Goal: Task Accomplishment & Management: Manage account settings

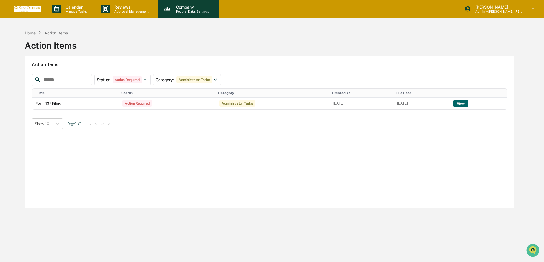
click at [185, 16] on div "Company People, Data, Settings" at bounding box center [188, 9] width 60 height 18
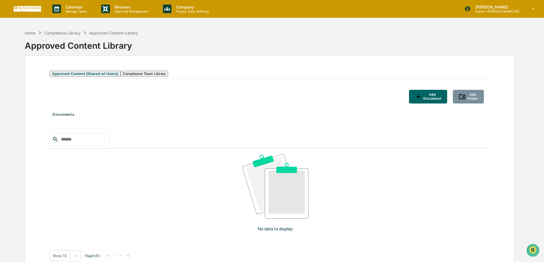
click at [416, 103] on button "Add Document" at bounding box center [428, 97] width 38 height 14
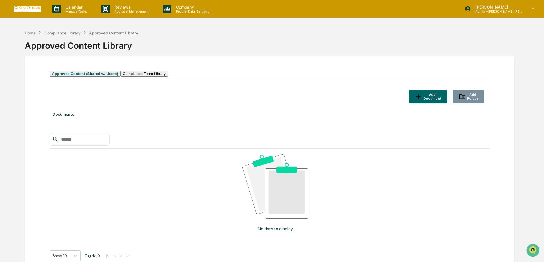
click at [459, 100] on icon "button" at bounding box center [461, 96] width 7 height 7
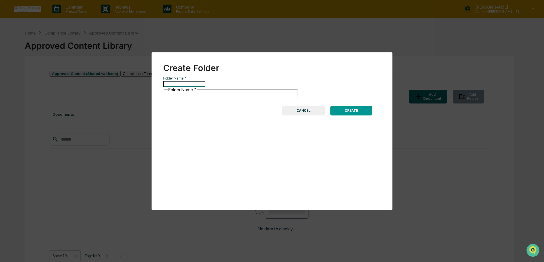
click at [168, 87] on input "Folder Name   *" at bounding box center [184, 84] width 42 height 6
type input "**********"
click at [348, 106] on button "CREATE" at bounding box center [351, 111] width 42 height 10
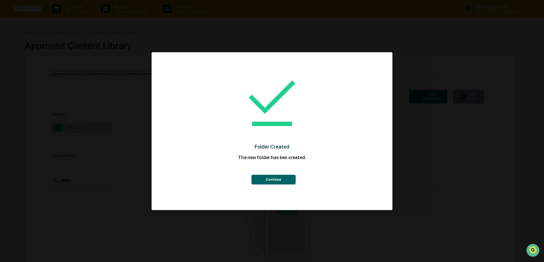
click at [266, 179] on button "Continue" at bounding box center [273, 180] width 44 height 10
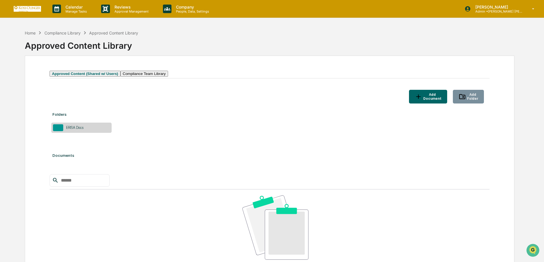
click at [64, 130] on div "ERISA Docs" at bounding box center [74, 127] width 23 height 4
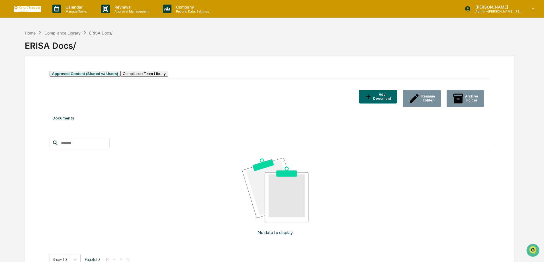
click at [71, 126] on div "Documents" at bounding box center [270, 118] width 440 height 16
click at [359, 103] on button "Add Document" at bounding box center [378, 97] width 38 height 14
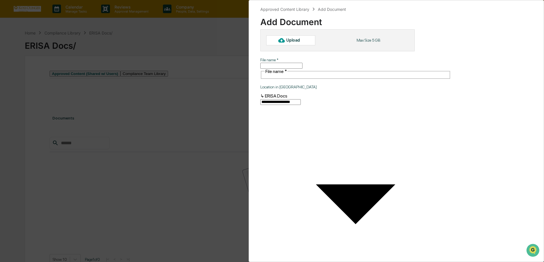
click at [291, 41] on div "Upload" at bounding box center [295, 40] width 19 height 5
click at [287, 44] on div "Upload" at bounding box center [290, 40] width 49 height 10
type input "**********"
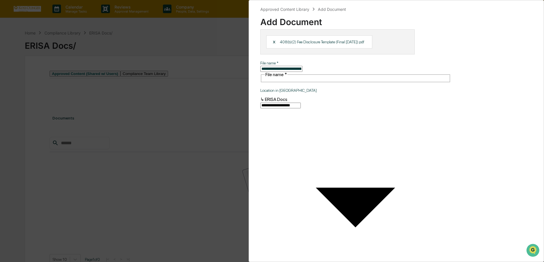
type input "**********"
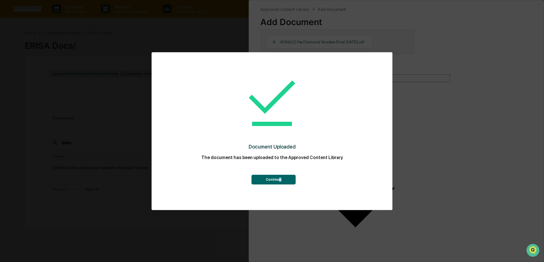
drag, startPoint x: 282, startPoint y: 187, endPoint x: 278, endPoint y: 183, distance: 6.0
click at [278, 183] on div "Document Uploaded The document has been uploaded to the Approved Content Librar…" at bounding box center [272, 126] width 218 height 137
click at [271, 181] on button "Continue" at bounding box center [273, 180] width 44 height 10
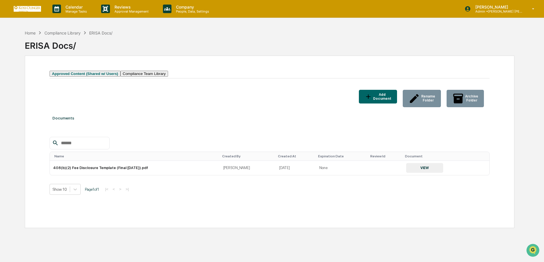
click at [374, 100] on button "Add Document" at bounding box center [378, 97] width 38 height 14
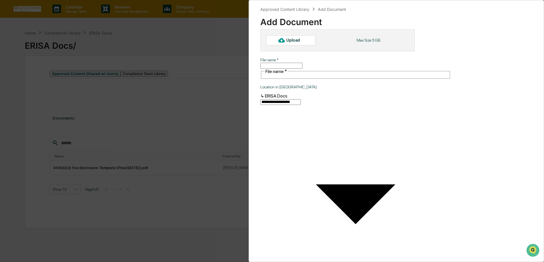
click at [297, 39] on div "Upload" at bounding box center [295, 40] width 19 height 5
type input "**********"
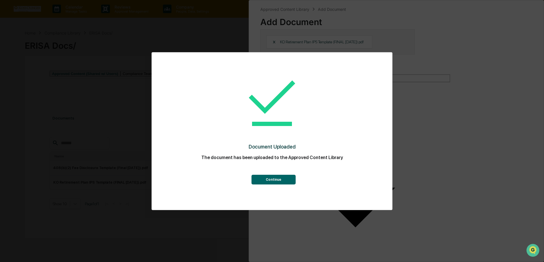
click at [291, 181] on button "Continue" at bounding box center [273, 180] width 44 height 10
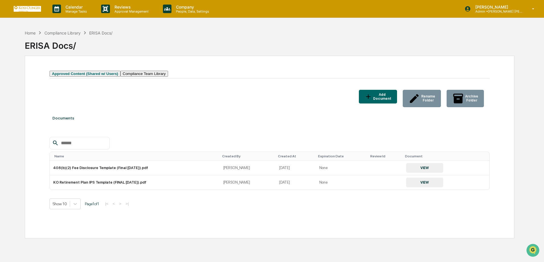
click at [102, 76] on button "Approved Content (Shared w/ Users)" at bounding box center [85, 74] width 71 height 6
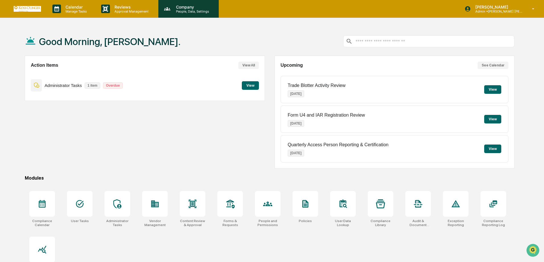
click at [176, 13] on div "Company People, Data, Settings" at bounding box center [188, 9] width 60 height 18
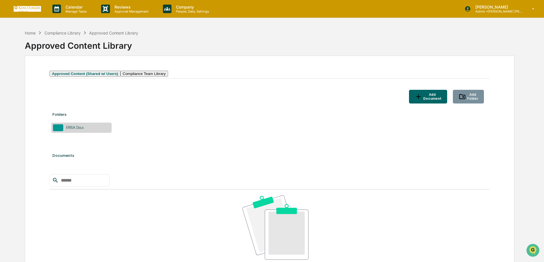
click at [464, 103] on button "Add Folder" at bounding box center [468, 97] width 31 height 14
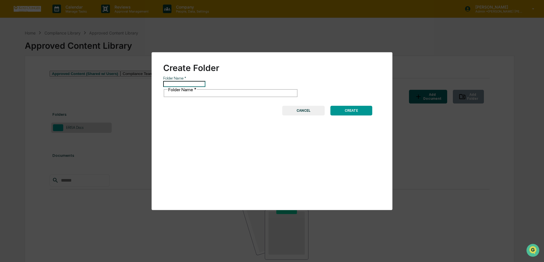
click at [205, 82] on input "Folder Name   *" at bounding box center [184, 84] width 42 height 6
type input "**********"
click at [364, 106] on button "CREATE" at bounding box center [351, 111] width 42 height 10
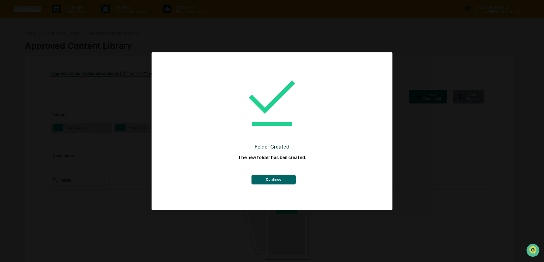
click at [265, 184] on button "Continue" at bounding box center [273, 180] width 44 height 10
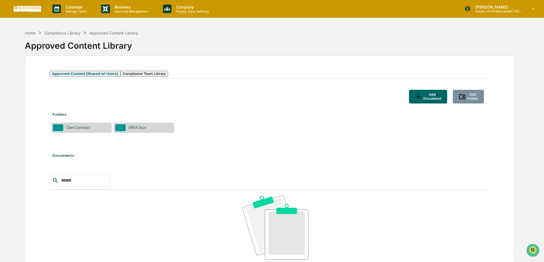
click at [83, 133] on div "Client Contracts" at bounding box center [81, 127] width 60 height 10
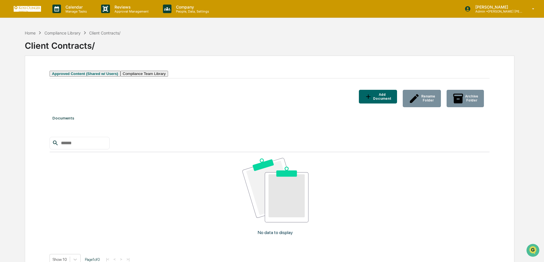
click at [382, 100] on div "Add Document" at bounding box center [377, 97] width 27 height 8
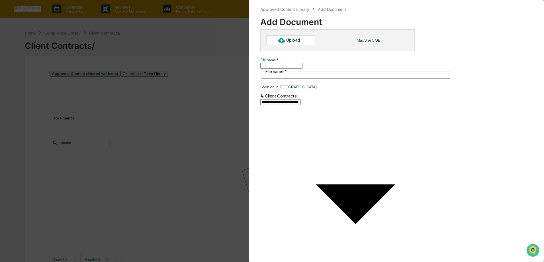
click at [321, 44] on div "Upload Max Size 5 GB" at bounding box center [337, 40] width 154 height 22
drag, startPoint x: 321, startPoint y: 44, endPoint x: 331, endPoint y: 37, distance: 11.8
click at [331, 37] on div "Upload Max Size 5 GB" at bounding box center [337, 40] width 154 height 22
click at [302, 42] on div "Upload" at bounding box center [295, 40] width 19 height 5
type input "**********"
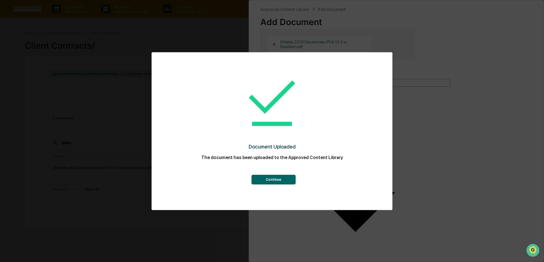
click at [264, 179] on button "Continue" at bounding box center [273, 180] width 44 height 10
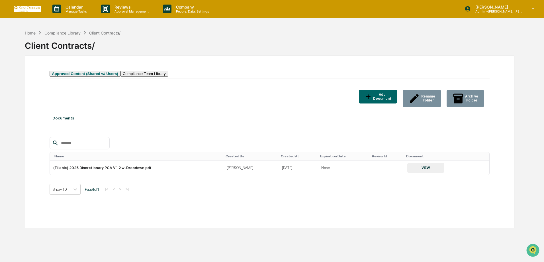
click at [372, 103] on button "Add Document" at bounding box center [378, 97] width 38 height 14
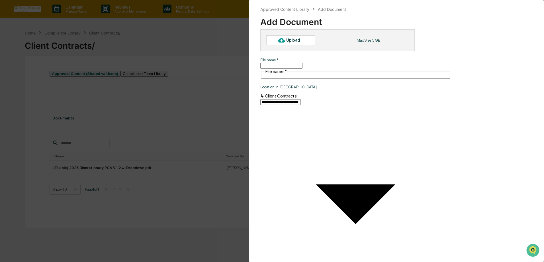
click at [278, 64] on input "File name   *" at bounding box center [281, 66] width 42 height 6
click at [283, 48] on div "Upload Max Size 5 GB" at bounding box center [337, 40] width 154 height 22
click at [280, 41] on icon at bounding box center [281, 40] width 6 height 4
type input "**********"
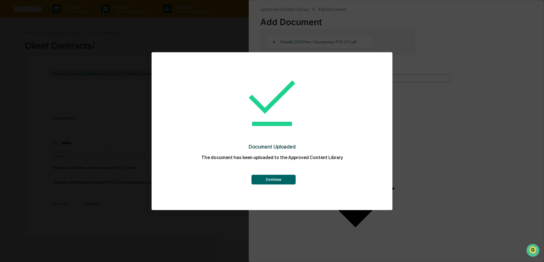
click at [272, 182] on button "Continue" at bounding box center [273, 180] width 44 height 10
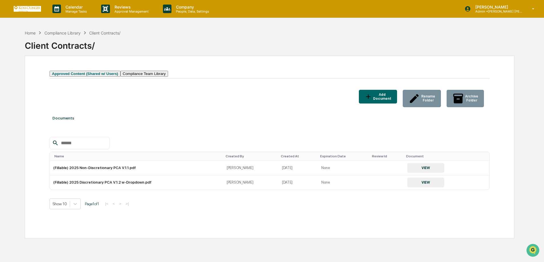
click at [378, 101] on div "Add Document" at bounding box center [381, 97] width 19 height 8
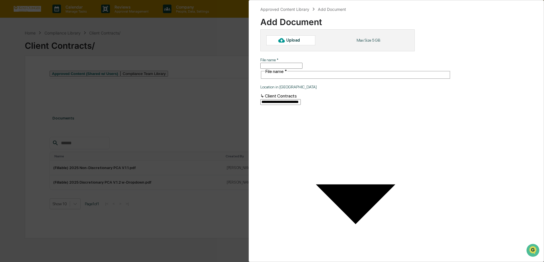
click at [305, 40] on div "Upload" at bounding box center [290, 40] width 49 height 10
type input "**********"
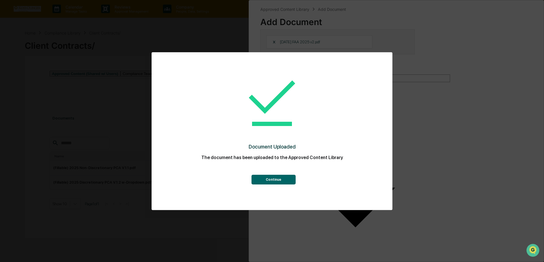
click at [274, 177] on button "Continue" at bounding box center [273, 180] width 44 height 10
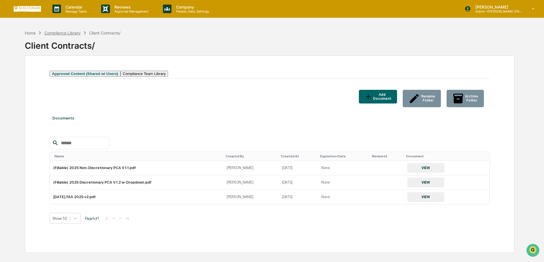
click at [67, 35] on div "Compliance Library" at bounding box center [62, 32] width 36 height 5
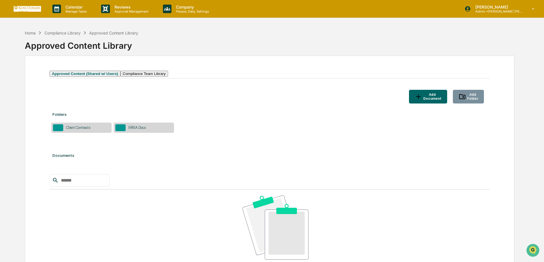
click at [195, 172] on div "Folders Client Contracts ERISA Docs Documents No data to display Show 10 Page 1…" at bounding box center [270, 211] width 440 height 210
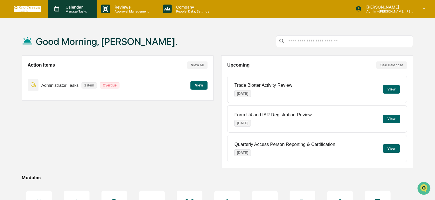
click at [77, 12] on p "Manage Tasks" at bounding box center [75, 11] width 29 height 4
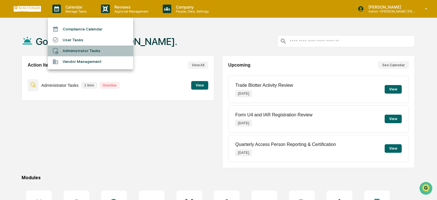
click at [85, 50] on li "Administrator Tasks" at bounding box center [90, 51] width 85 height 11
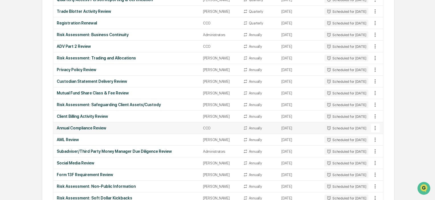
scroll to position [171, 0]
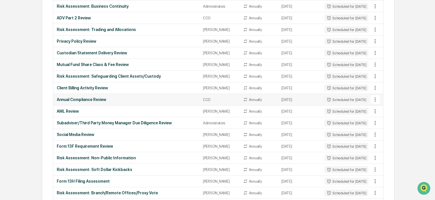
click at [96, 100] on div "Annual Compliance Review" at bounding box center [126, 99] width 139 height 5
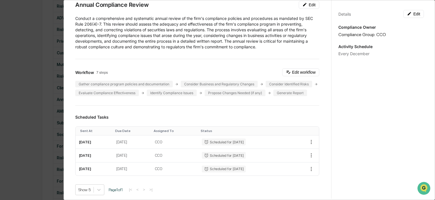
scroll to position [0, 0]
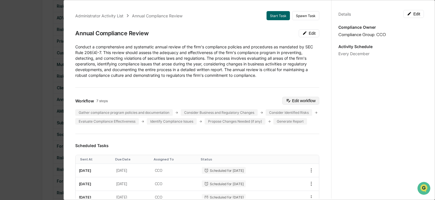
click at [282, 99] on button "Edit workflow" at bounding box center [300, 101] width 37 height 8
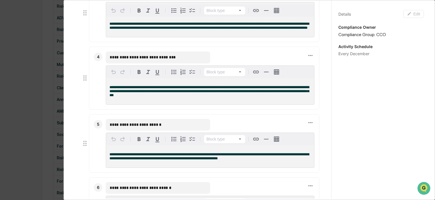
scroll to position [285, 0]
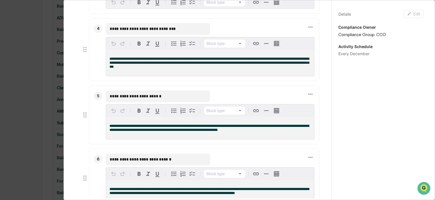
click at [15, 71] on div "**********" at bounding box center [217, 100] width 435 height 200
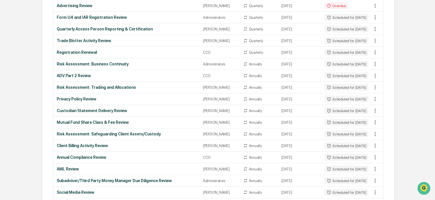
scroll to position [0, 0]
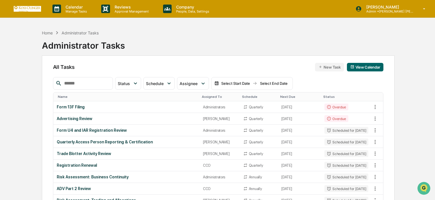
click at [328, 67] on button "New Task" at bounding box center [329, 67] width 29 height 9
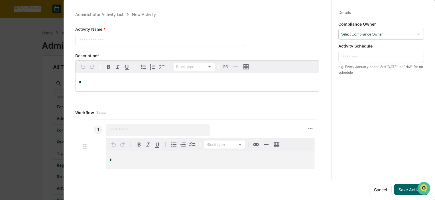
click at [114, 37] on textarea at bounding box center [160, 40] width 162 height 6
type textarea "**********"
click at [91, 77] on div "*" at bounding box center [196, 82] width 243 height 18
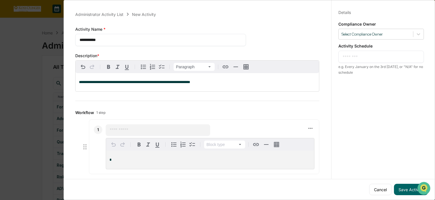
click at [134, 135] on div "​" at bounding box center [158, 129] width 104 height 11
click at [124, 130] on input "text" at bounding box center [158, 130] width 96 height 6
type input "**********"
click at [122, 155] on div "*" at bounding box center [210, 160] width 208 height 18
click at [124, 156] on div "*" at bounding box center [210, 160] width 208 height 18
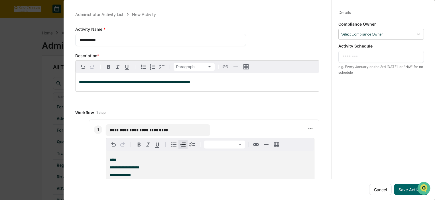
scroll to position [102, 0]
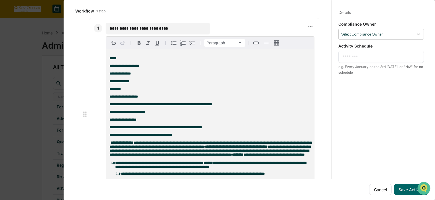
click at [150, 65] on p "**********" at bounding box center [209, 66] width 201 height 4
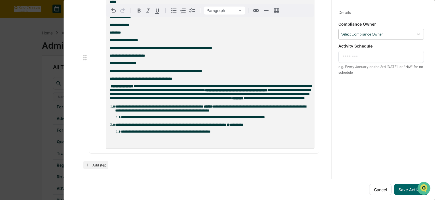
scroll to position [166, 0]
click at [138, 85] on span "**********" at bounding box center [210, 89] width 202 height 8
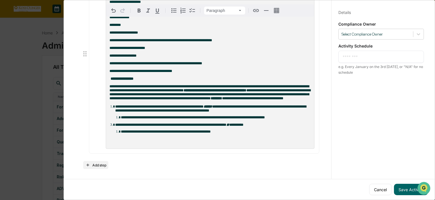
click at [210, 92] on span "**********" at bounding box center [208, 89] width 199 height 8
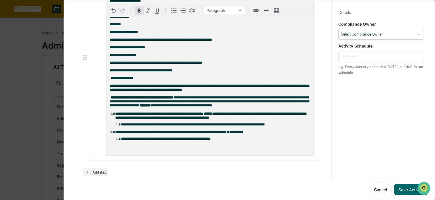
click at [173, 99] on strong "**********" at bounding box center [141, 98] width 63 height 4
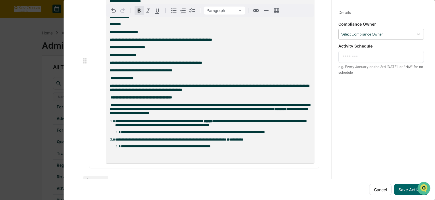
click at [274, 111] on strong "********" at bounding box center [279, 109] width 11 height 4
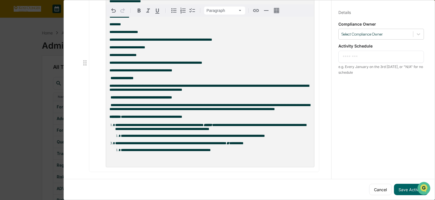
click at [126, 119] on span "**********" at bounding box center [151, 117] width 61 height 4
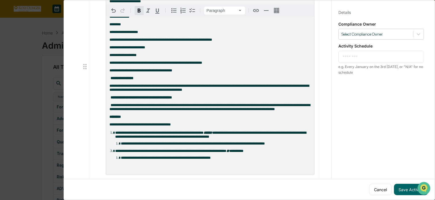
scroll to position [198, 0]
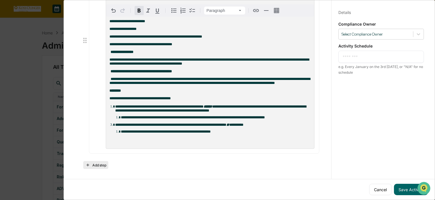
click at [102, 165] on button "Add step" at bounding box center [95, 165] width 25 height 8
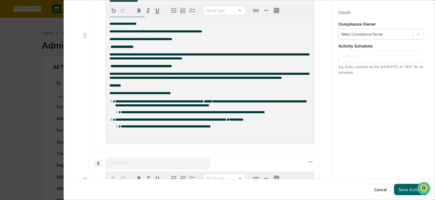
click at [133, 167] on input "text" at bounding box center [158, 164] width 96 height 6
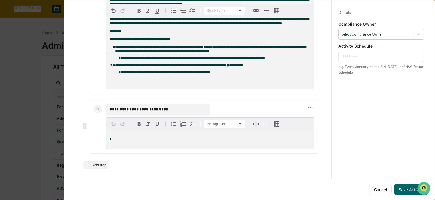
click at [142, 140] on p "*" at bounding box center [209, 140] width 201 height 4
click at [191, 136] on div "*" at bounding box center [210, 139] width 208 height 18
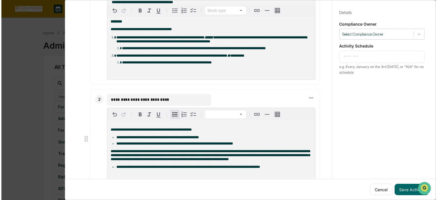
scroll to position [309, 0]
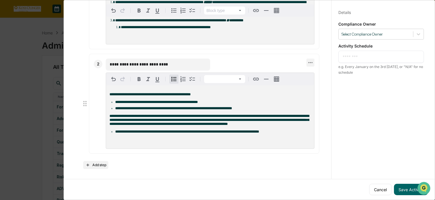
click at [307, 60] on icon at bounding box center [310, 63] width 6 height 6
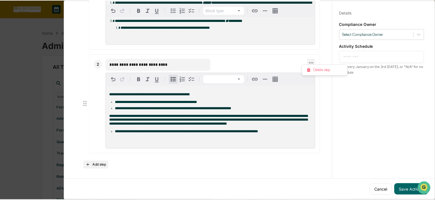
scroll to position [304, 0]
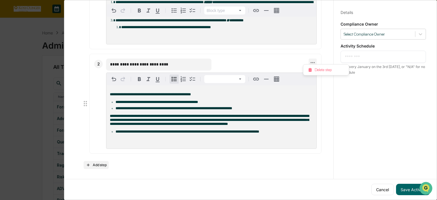
click at [240, 62] on div at bounding box center [218, 100] width 437 height 200
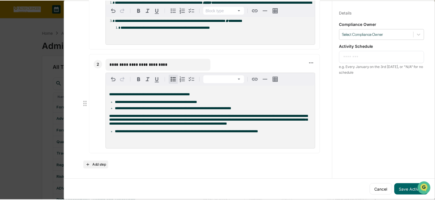
scroll to position [309, 0]
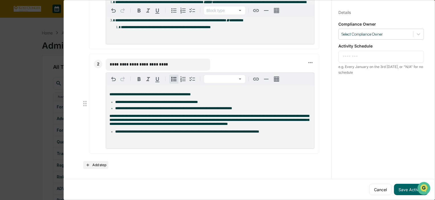
click at [185, 62] on input "**********" at bounding box center [158, 65] width 96 height 6
type input "**********"
click at [101, 162] on button "Add step" at bounding box center [95, 165] width 25 height 8
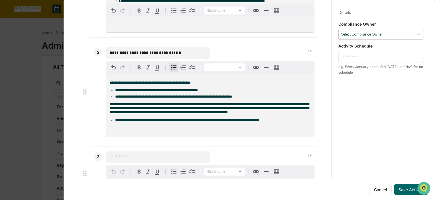
scroll to position [366, 0]
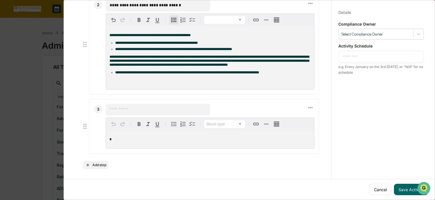
click at [119, 112] on input "text" at bounding box center [158, 110] width 96 height 6
click at [123, 111] on input "**********" at bounding box center [156, 110] width 93 height 6
type input "**********"
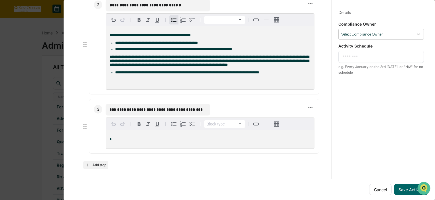
click at [132, 140] on p "*" at bounding box center [209, 140] width 201 height 4
click at [138, 146] on div "*" at bounding box center [210, 139] width 208 height 18
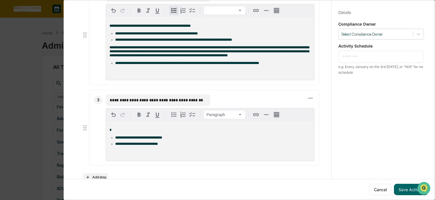
scroll to position [391, 0]
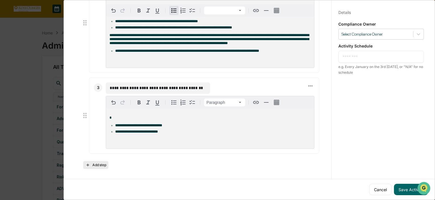
click at [90, 167] on button "Add step" at bounding box center [95, 165] width 25 height 8
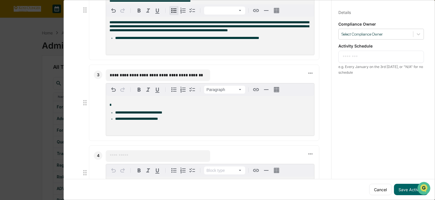
scroll to position [450, 0]
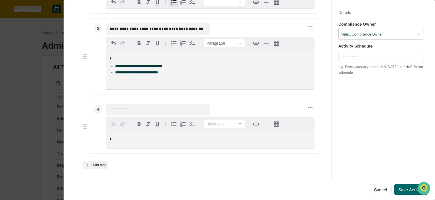
click at [117, 112] on input "text" at bounding box center [158, 110] width 96 height 6
click at [151, 109] on input "text" at bounding box center [158, 110] width 96 height 6
click at [147, 132] on div "*" at bounding box center [210, 139] width 208 height 18
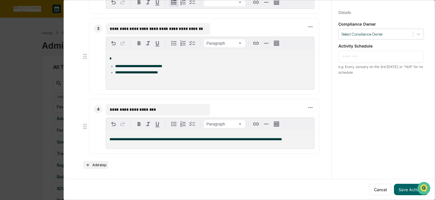
click at [183, 110] on input "**********" at bounding box center [158, 110] width 96 height 6
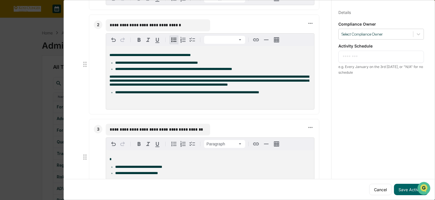
type input "**********"
click at [198, 132] on input "**********" at bounding box center [156, 130] width 93 height 6
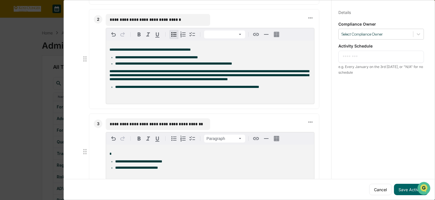
scroll to position [450, 0]
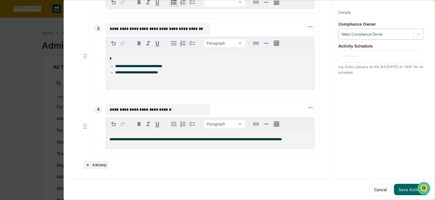
click at [399, 37] on div at bounding box center [375, 34] width 69 height 5
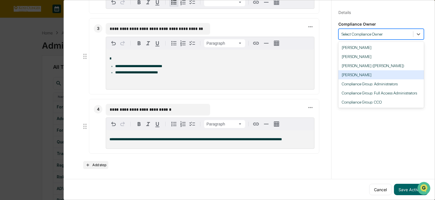
click at [276, 75] on div "**********" at bounding box center [210, 70] width 208 height 40
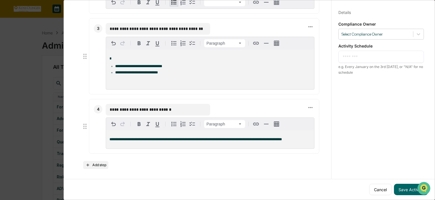
click at [366, 40] on div "Details Save Cancel Compliance Owner Select Compliance Owner Activity Schedule …" at bounding box center [380, 106] width 99 height 214
click at [364, 36] on div at bounding box center [375, 34] width 69 height 5
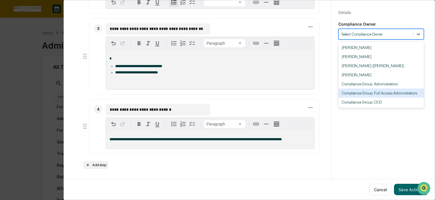
click at [382, 94] on div "Compliance Group: Full Access Administrators" at bounding box center [380, 93] width 85 height 9
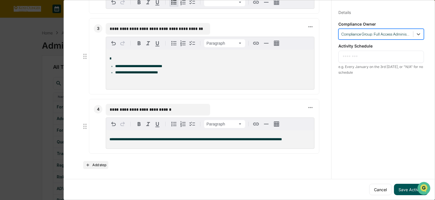
click at [405, 188] on button "Save Activity" at bounding box center [411, 189] width 34 height 11
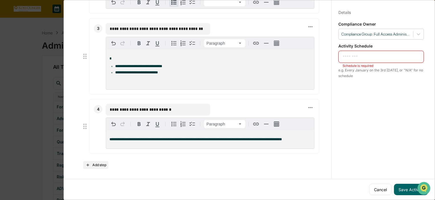
click at [356, 52] on div "* ​ Schedule is required" at bounding box center [380, 57] width 85 height 12
click at [360, 56] on textarea at bounding box center [380, 57] width 77 height 6
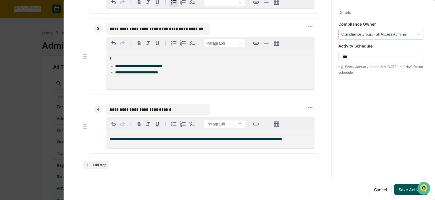
type textarea "***"
click at [403, 186] on button "Save Activity" at bounding box center [411, 189] width 34 height 11
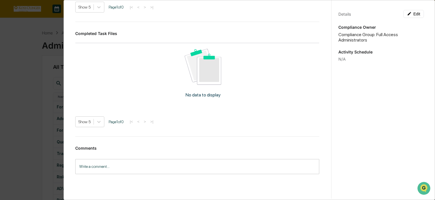
scroll to position [215, 0]
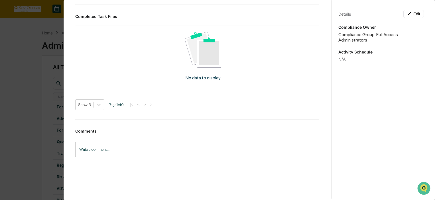
click at [13, 93] on div "Administrator Activity List Trade Error Spawn Task Trade Error Edit Trade Error…" at bounding box center [217, 100] width 435 height 200
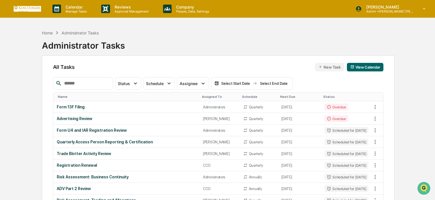
scroll to position [0, 0]
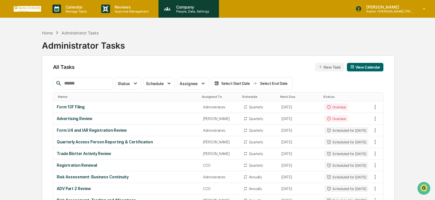
click at [197, 12] on p "People, Data, Settings" at bounding box center [191, 11] width 40 height 4
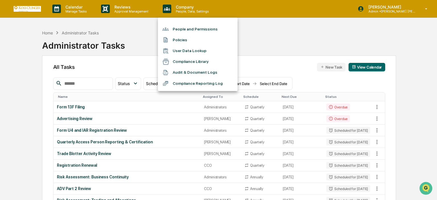
click at [206, 27] on li "People and Permissions" at bounding box center [198, 29] width 80 height 11
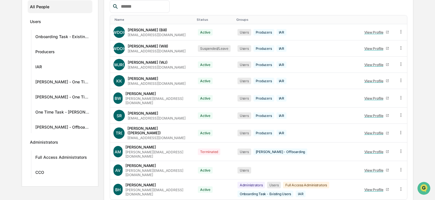
scroll to position [101, 0]
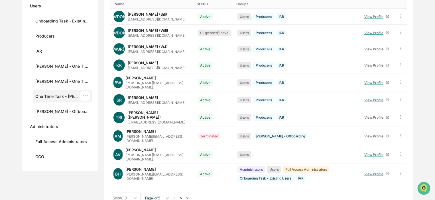
click at [82, 96] on div "···" at bounding box center [85, 95] width 10 height 9
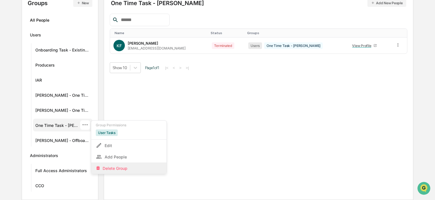
click at [112, 170] on div "Delete Group" at bounding box center [129, 168] width 66 height 7
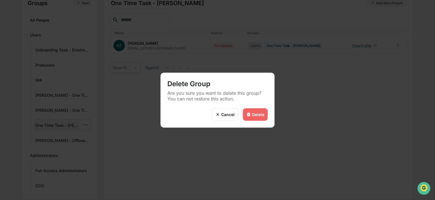
click at [253, 118] on div "Delete" at bounding box center [255, 114] width 25 height 13
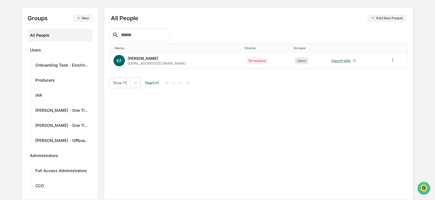
scroll to position [57, 0]
click at [87, 139] on div "···" at bounding box center [85, 140] width 10 height 9
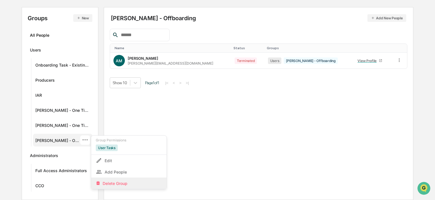
click at [117, 186] on div "Delete Group" at bounding box center [129, 183] width 66 height 7
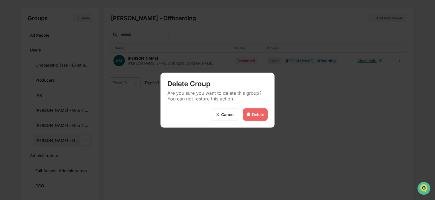
click at [256, 114] on div "Delete" at bounding box center [258, 114] width 12 height 5
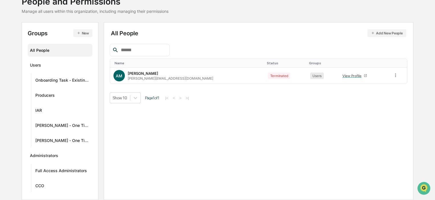
scroll to position [42, 0]
click at [90, 140] on div "[PERSON_NAME] - One Time Task ···" at bounding box center [62, 140] width 59 height 13
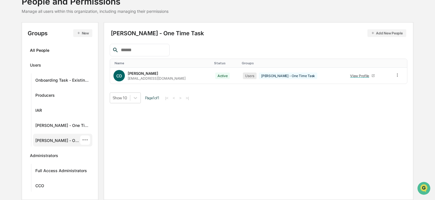
click at [84, 141] on div "···" at bounding box center [85, 140] width 10 height 9
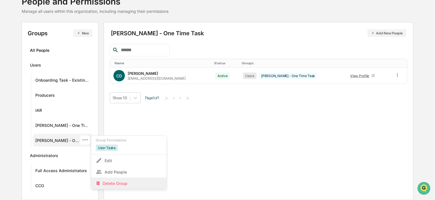
click at [113, 180] on div "Delete Group" at bounding box center [128, 183] width 75 height 11
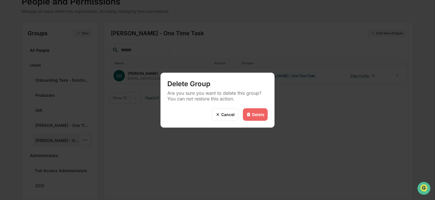
click at [254, 116] on div "Delete" at bounding box center [258, 114] width 12 height 5
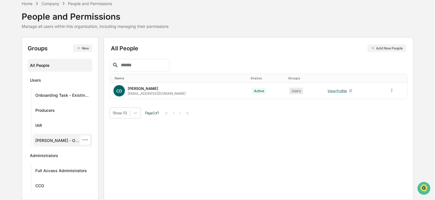
click at [85, 140] on div "···" at bounding box center [85, 140] width 10 height 9
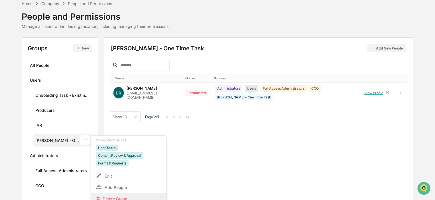
click at [115, 198] on div "Delete Group" at bounding box center [129, 198] width 66 height 7
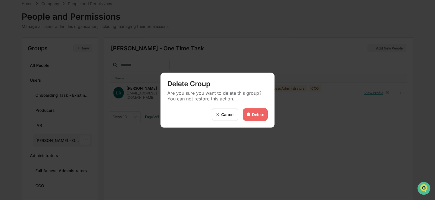
click at [259, 110] on div "Delete" at bounding box center [255, 114] width 25 height 13
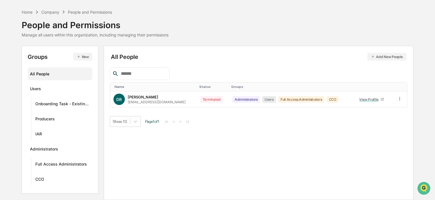
scroll to position [18, 0]
click at [83, 57] on button "New" at bounding box center [82, 57] width 19 height 8
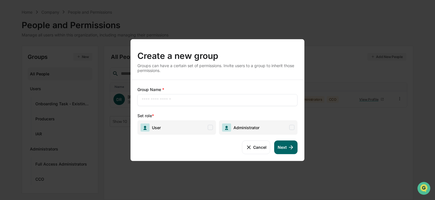
click at [83, 57] on div "Create a new group Groups can have a certain set of permissions. Invite users t…" at bounding box center [217, 100] width 435 height 200
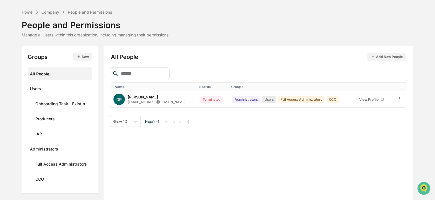
click at [84, 58] on button "New" at bounding box center [82, 57] width 19 height 8
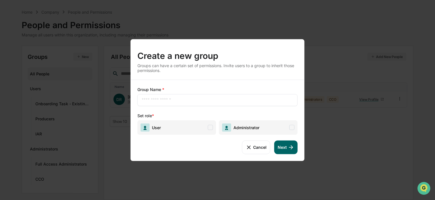
click at [180, 104] on div "​" at bounding box center [217, 100] width 160 height 12
click at [175, 100] on input "text" at bounding box center [217, 100] width 151 height 6
type input "**********"
click at [233, 126] on span "Administrator" at bounding box center [245, 127] width 28 height 5
click at [294, 144] on button "Next" at bounding box center [285, 147] width 23 height 14
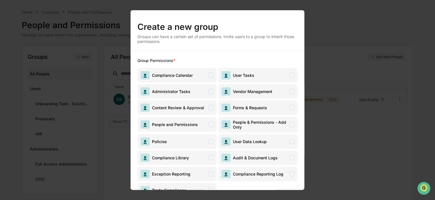
click at [173, 92] on span "Administrator Tasks" at bounding box center [169, 91] width 41 height 5
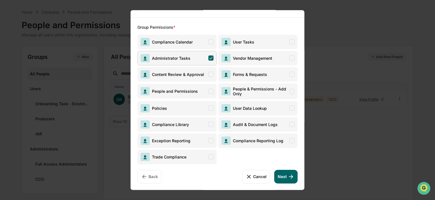
click at [176, 165] on div "Group Permissions * Compliance Calendar User Tasks Administrator Tasks Vendor M…" at bounding box center [217, 103] width 174 height 173
click at [179, 158] on span "Trade Compliance" at bounding box center [167, 156] width 37 height 5
click at [201, 140] on span "Exception Reporting" at bounding box center [176, 140] width 79 height 15
click at [197, 122] on span "Compliance Library" at bounding box center [176, 124] width 79 height 15
click at [197, 152] on span "Trade Compliance" at bounding box center [176, 156] width 79 height 15
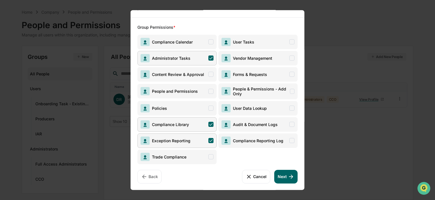
click at [196, 142] on span "Exception Reporting" at bounding box center [176, 140] width 79 height 15
click at [200, 122] on span "Compliance Library" at bounding box center [176, 124] width 79 height 15
click at [147, 178] on button "Back" at bounding box center [149, 177] width 24 height 14
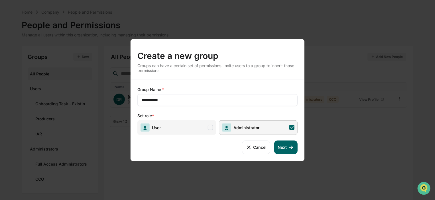
click at [292, 144] on icon at bounding box center [291, 147] width 6 height 6
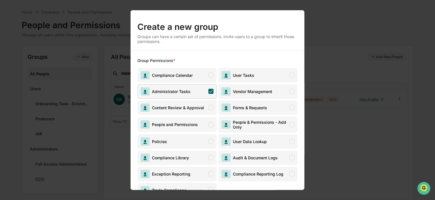
scroll to position [28, 0]
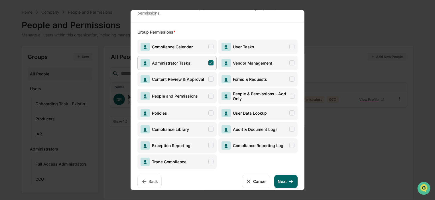
click at [283, 179] on button "Next" at bounding box center [285, 182] width 23 height 14
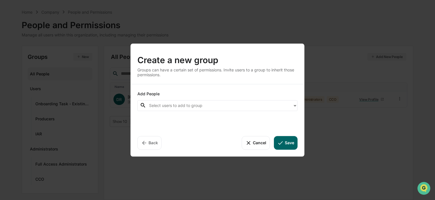
scroll to position [0, 0]
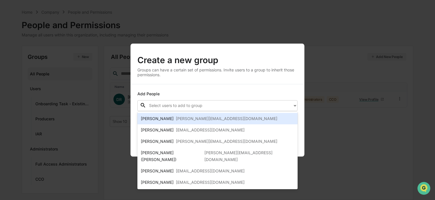
click at [202, 108] on div at bounding box center [219, 105] width 141 height 7
click at [209, 117] on div "[PERSON_NAME][EMAIL_ADDRESS][DOMAIN_NAME]" at bounding box center [226, 118] width 101 height 7
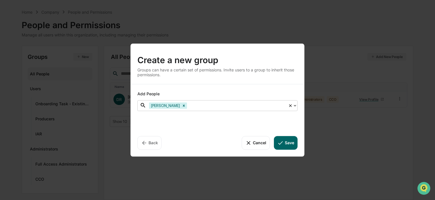
click at [193, 104] on div at bounding box center [236, 105] width 97 height 7
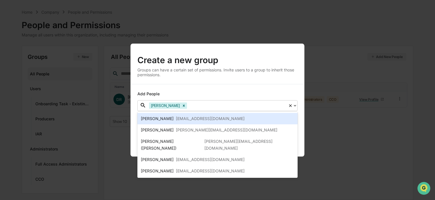
click at [195, 107] on div at bounding box center [236, 105] width 97 height 7
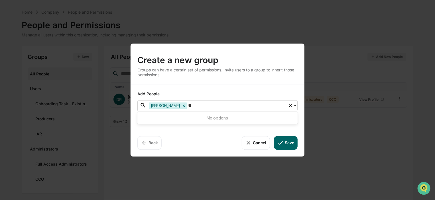
type input "*"
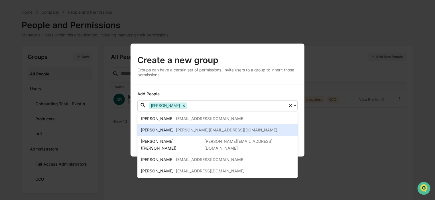
click at [179, 129] on div "[PERSON_NAME][EMAIL_ADDRESS][DOMAIN_NAME]" at bounding box center [226, 130] width 101 height 7
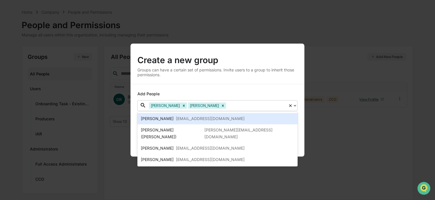
click at [225, 94] on div "Add People" at bounding box center [217, 94] width 160 height 6
click at [217, 93] on div "Add People" at bounding box center [217, 94] width 160 height 6
click at [227, 106] on div at bounding box center [256, 105] width 58 height 7
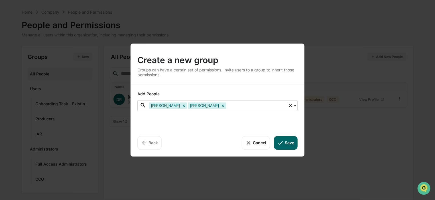
click at [288, 141] on button "Save" at bounding box center [286, 143] width 24 height 14
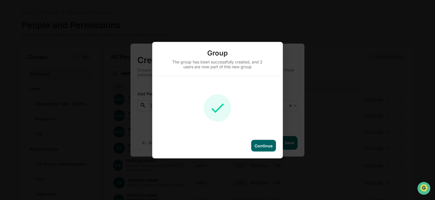
click at [273, 149] on div "Continue" at bounding box center [263, 146] width 25 height 12
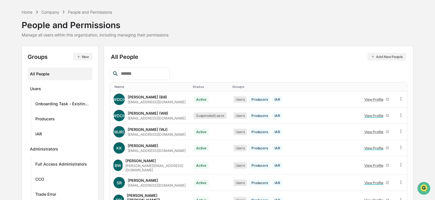
click at [140, 76] on input "text" at bounding box center [142, 73] width 48 height 7
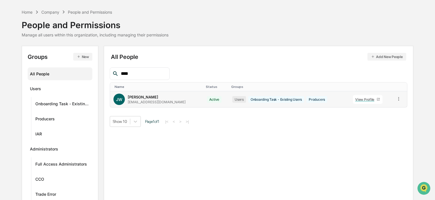
type input "****"
click at [395, 99] on icon at bounding box center [397, 98] width 5 height 5
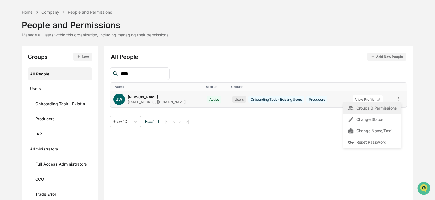
click at [378, 105] on div "Groups & Permissions" at bounding box center [371, 108] width 49 height 7
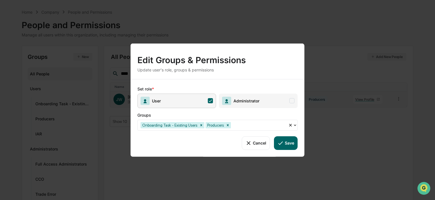
click at [243, 101] on span "Administrator" at bounding box center [245, 100] width 28 height 5
click at [286, 146] on button "Save" at bounding box center [286, 143] width 24 height 14
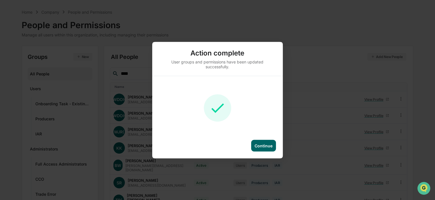
click at [262, 145] on div "Continue" at bounding box center [263, 145] width 18 height 5
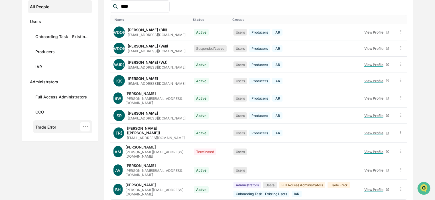
click at [48, 129] on div "Trade Error" at bounding box center [45, 128] width 21 height 7
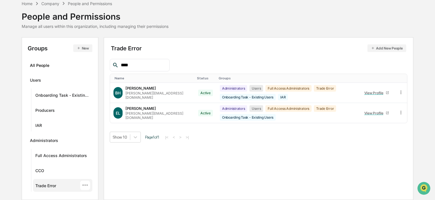
click at [383, 50] on button "Add New People" at bounding box center [386, 48] width 39 height 8
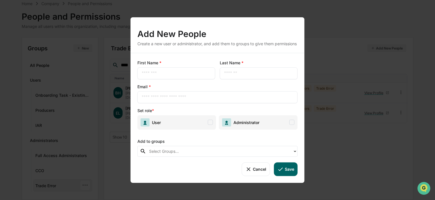
click at [178, 74] on input "text" at bounding box center [176, 73] width 69 height 6
click at [254, 169] on button "Cancel" at bounding box center [255, 169] width 28 height 14
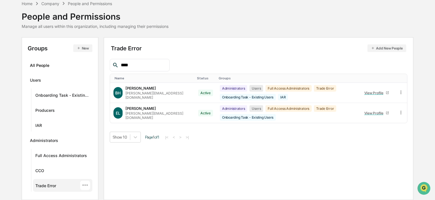
click at [195, 143] on div "Trade Error Add New People **** Name Status Groups BH [PERSON_NAME] [PERSON_NAM…" at bounding box center [258, 118] width 309 height 163
drag, startPoint x: 137, startPoint y: 66, endPoint x: 113, endPoint y: 67, distance: 23.9
click at [113, 67] on div "****" at bounding box center [140, 65] width 60 height 13
click at [394, 51] on button "Add New People" at bounding box center [386, 48] width 39 height 8
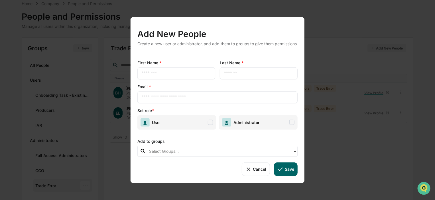
click at [256, 172] on button "Cancel" at bounding box center [255, 169] width 28 height 14
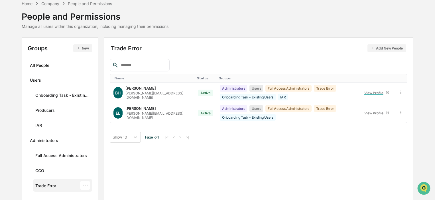
click at [148, 163] on div "Trade Error Add New People Name Status Groups BH [PERSON_NAME] [PERSON_NAME][EM…" at bounding box center [258, 118] width 309 height 163
click at [87, 186] on div "···" at bounding box center [85, 185] width 10 height 9
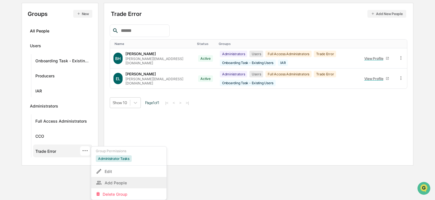
click at [113, 184] on div "Add People" at bounding box center [129, 182] width 66 height 7
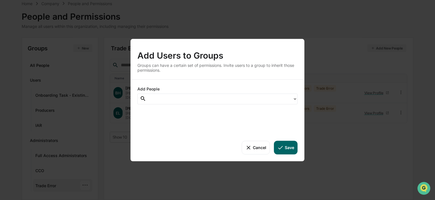
click at [181, 97] on div at bounding box center [219, 99] width 141 height 7
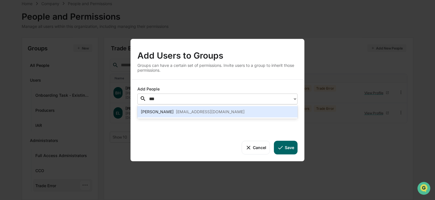
type input "****"
click at [187, 110] on div "[EMAIL_ADDRESS][DOMAIN_NAME]" at bounding box center [210, 111] width 69 height 7
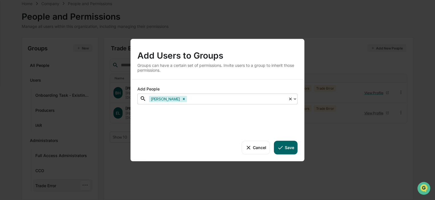
click at [279, 145] on icon at bounding box center [280, 147] width 6 height 6
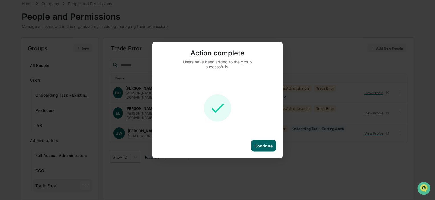
click at [267, 145] on div "Continue" at bounding box center [263, 145] width 18 height 5
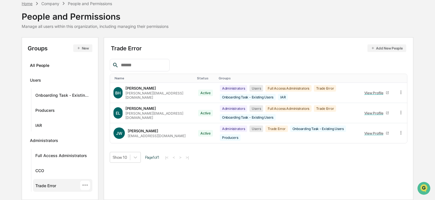
click at [30, 3] on div "Home" at bounding box center [27, 3] width 11 height 5
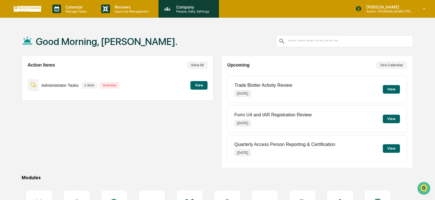
click at [180, 15] on div "Company People, Data, Settings" at bounding box center [188, 9] width 60 height 18
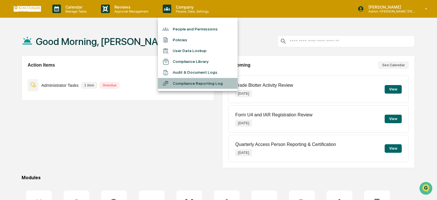
click at [192, 86] on li "Compliance Reporting Log" at bounding box center [198, 83] width 80 height 11
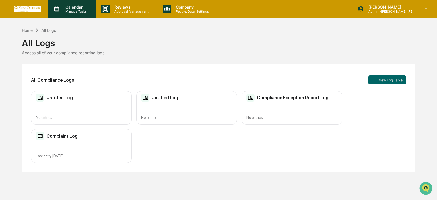
click at [76, 10] on p "Manage Tasks" at bounding box center [75, 11] width 29 height 4
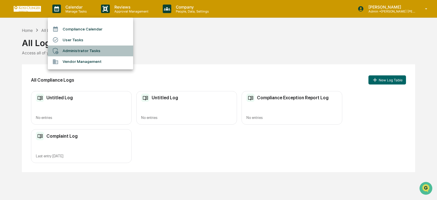
click at [82, 49] on li "Administrator Tasks" at bounding box center [90, 51] width 85 height 11
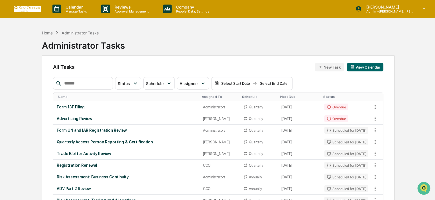
click at [86, 80] on input "text" at bounding box center [86, 83] width 48 height 7
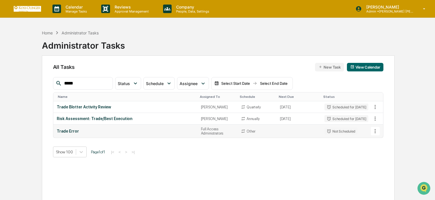
type input "*****"
click at [373, 130] on icon at bounding box center [375, 131] width 6 height 6
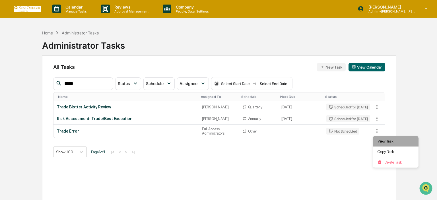
click at [380, 141] on li "View Task" at bounding box center [396, 141] width 46 height 11
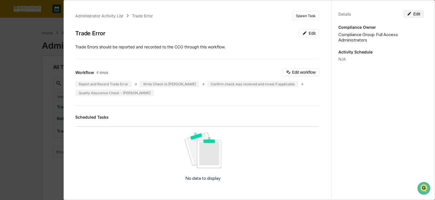
click at [413, 16] on button "Edit" at bounding box center [413, 14] width 21 height 8
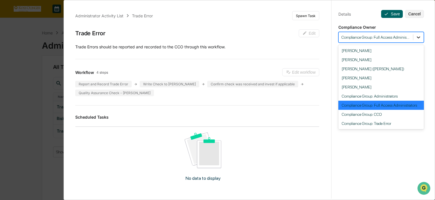
click at [417, 40] on div at bounding box center [418, 37] width 10 height 10
click at [378, 124] on div "Compliance Group: Trade Error" at bounding box center [380, 123] width 85 height 9
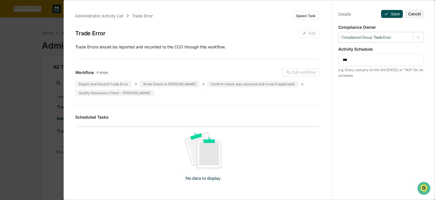
click at [392, 16] on button "Save" at bounding box center [392, 14] width 22 height 8
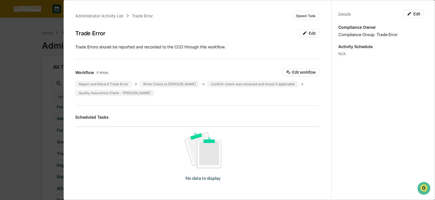
click at [19, 102] on div "Administrator Activity List Trade Error Spawn Task Trade Error Edit Trade Error…" at bounding box center [217, 100] width 435 height 200
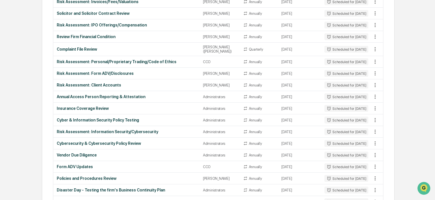
scroll to position [523, 0]
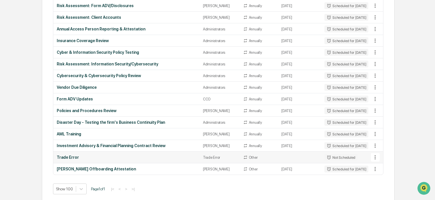
click at [220, 156] on div "Trade Error" at bounding box center [219, 157] width 33 height 4
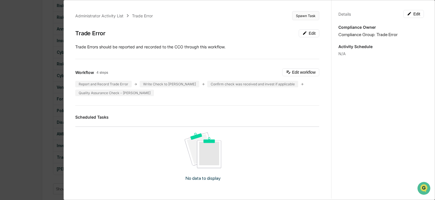
click at [306, 15] on button "Spawn Task" at bounding box center [305, 15] width 27 height 9
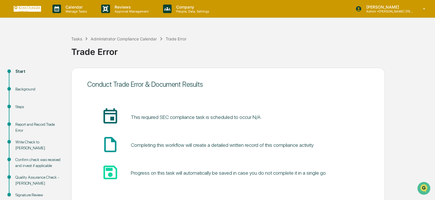
scroll to position [29, 0]
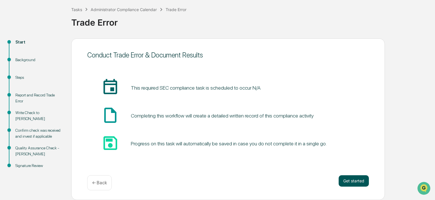
click at [344, 181] on button "Get started" at bounding box center [353, 180] width 30 height 11
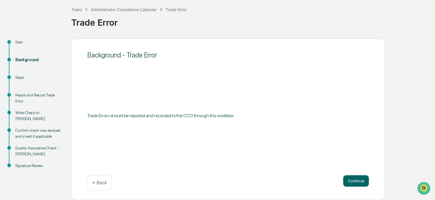
click at [344, 181] on button "Continue" at bounding box center [356, 180] width 26 height 11
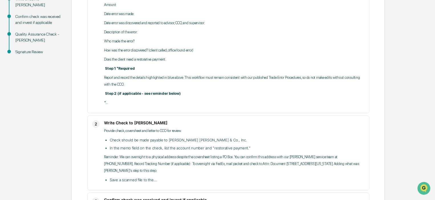
scroll to position [235, 0]
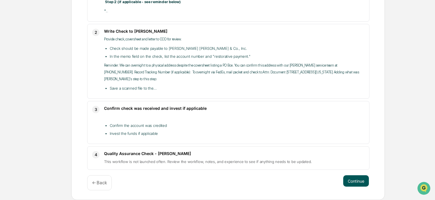
click at [364, 182] on button "Continue" at bounding box center [356, 180] width 26 height 11
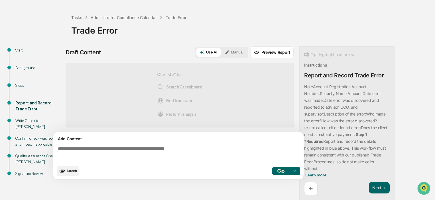
click at [350, 112] on p "Description of the error:" at bounding box center [344, 114] width 42 height 5
click at [345, 162] on p "Report and record the details highlighted in blue above. This workflow must rem…" at bounding box center [344, 155] width 81 height 32
click at [313, 175] on span "Learn more" at bounding box center [315, 175] width 21 height 5
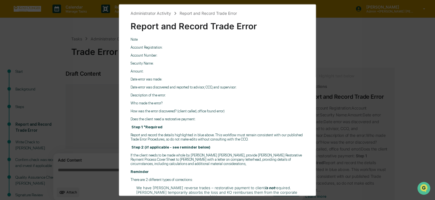
scroll to position [60, 0]
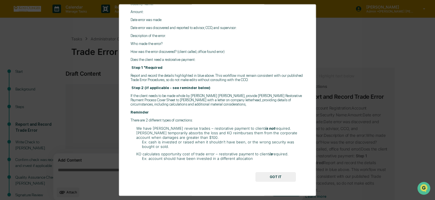
click at [283, 178] on button "GOT IT" at bounding box center [275, 177] width 40 height 10
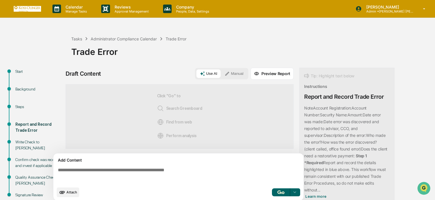
click at [237, 69] on button "Manual" at bounding box center [234, 73] width 26 height 9
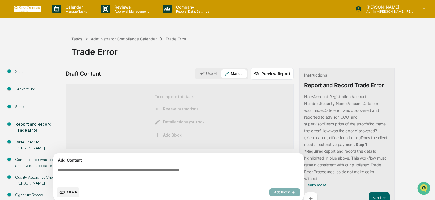
click at [192, 109] on span "Review instructions" at bounding box center [176, 109] width 44 height 6
click at [178, 169] on textarea at bounding box center [180, 175] width 248 height 21
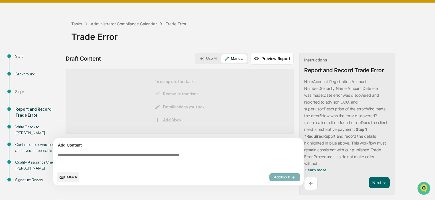
click at [172, 106] on span "Detail actions you took" at bounding box center [179, 107] width 50 height 6
click at [114, 156] on textarea at bounding box center [180, 160] width 248 height 21
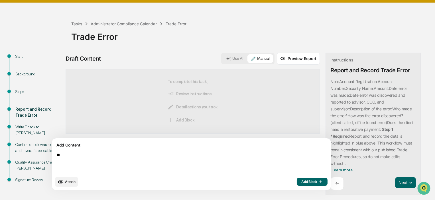
type textarea "*"
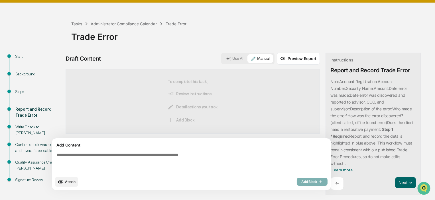
type textarea "*"
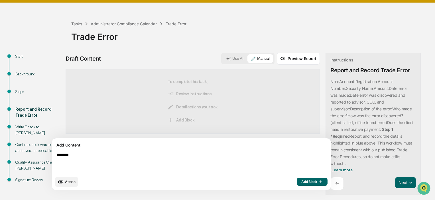
type textarea "*******"
drag, startPoint x: 81, startPoint y: 157, endPoint x: 50, endPoint y: 157, distance: 31.0
click at [50, 157] on div "Start Background Steps Report and Record Trade Error Write Check to [PERSON_NAM…" at bounding box center [217, 126] width 429 height 147
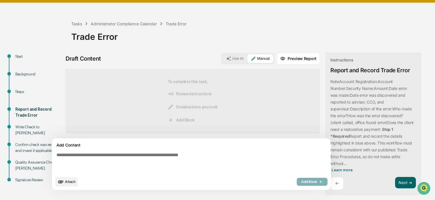
click at [87, 21] on icon at bounding box center [86, 24] width 6 height 6
click at [79, 22] on div "Tasks" at bounding box center [76, 23] width 11 height 5
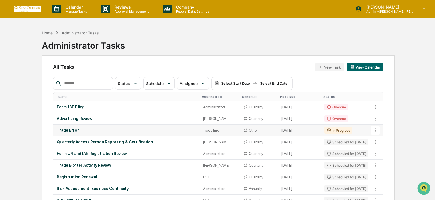
scroll to position [114, 0]
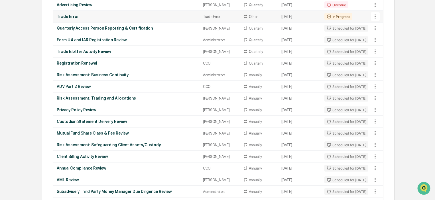
click at [374, 18] on icon at bounding box center [375, 16] width 6 height 6
click at [411, 115] on div at bounding box center [218, 100] width 437 height 200
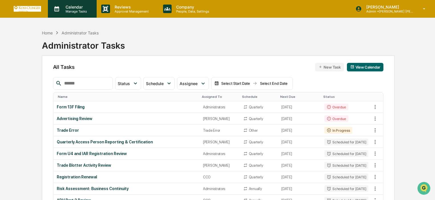
click at [77, 11] on p "Manage Tasks" at bounding box center [75, 11] width 29 height 4
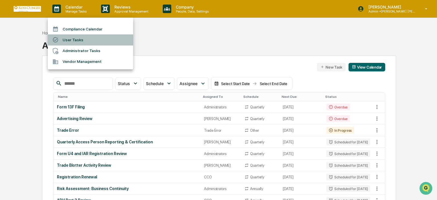
click at [82, 44] on li "User Tasks" at bounding box center [90, 39] width 85 height 11
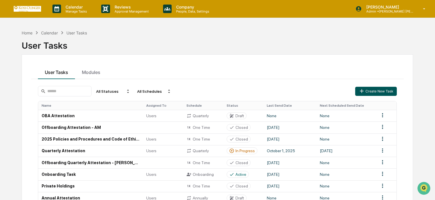
click at [359, 89] on icon "button" at bounding box center [361, 91] width 6 height 6
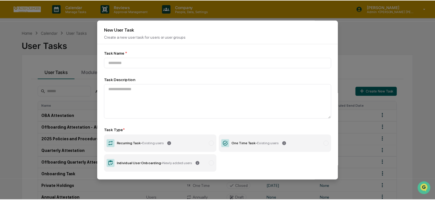
scroll to position [27, 0]
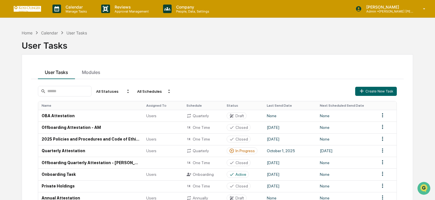
click at [179, 19] on div "Calendar Manage Tasks Reviews Approval Management Company People, Data, Setting…" at bounding box center [217, 129] width 435 height 258
click at [182, 19] on div "Calendar Manage Tasks Reviews Approval Management Company People, Data, Setting…" at bounding box center [217, 129] width 435 height 258
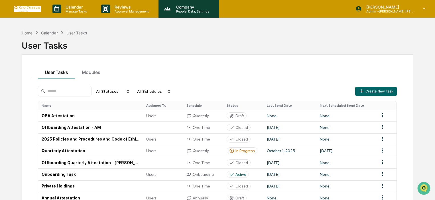
click at [182, 15] on div "Company People, Data, Settings" at bounding box center [188, 9] width 60 height 18
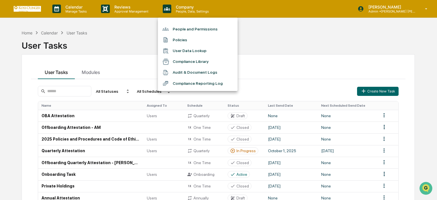
click at [192, 61] on li "Compliance Library" at bounding box center [198, 61] width 80 height 11
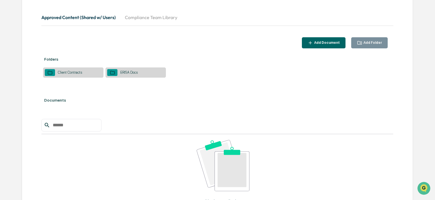
scroll to position [85, 0]
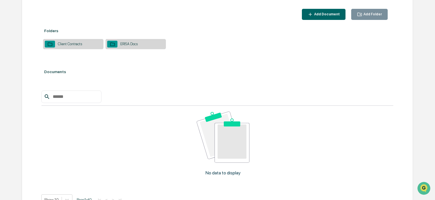
click at [122, 44] on div "ERISA Docs" at bounding box center [128, 44] width 23 height 4
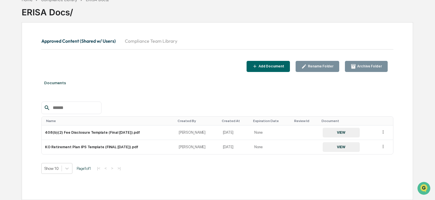
scroll to position [33, 0]
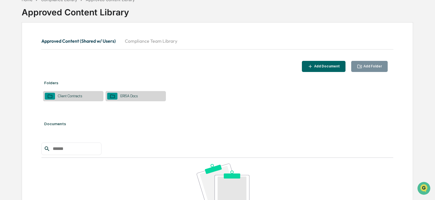
scroll to position [39, 0]
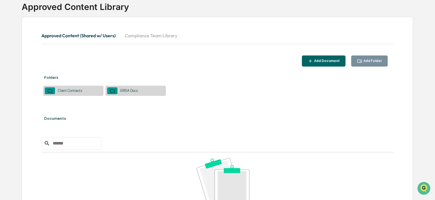
click at [75, 93] on div "Client Contracts" at bounding box center [73, 91] width 60 height 10
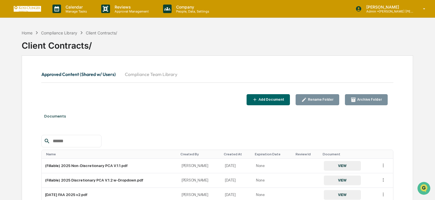
scroll to position [48, 0]
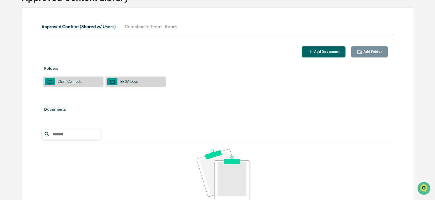
scroll to position [39, 0]
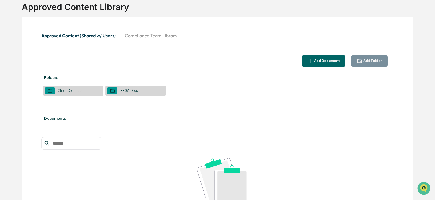
click at [68, 75] on div "Folders" at bounding box center [216, 77] width 351 height 16
